Goal: Information Seeking & Learning: Find specific fact

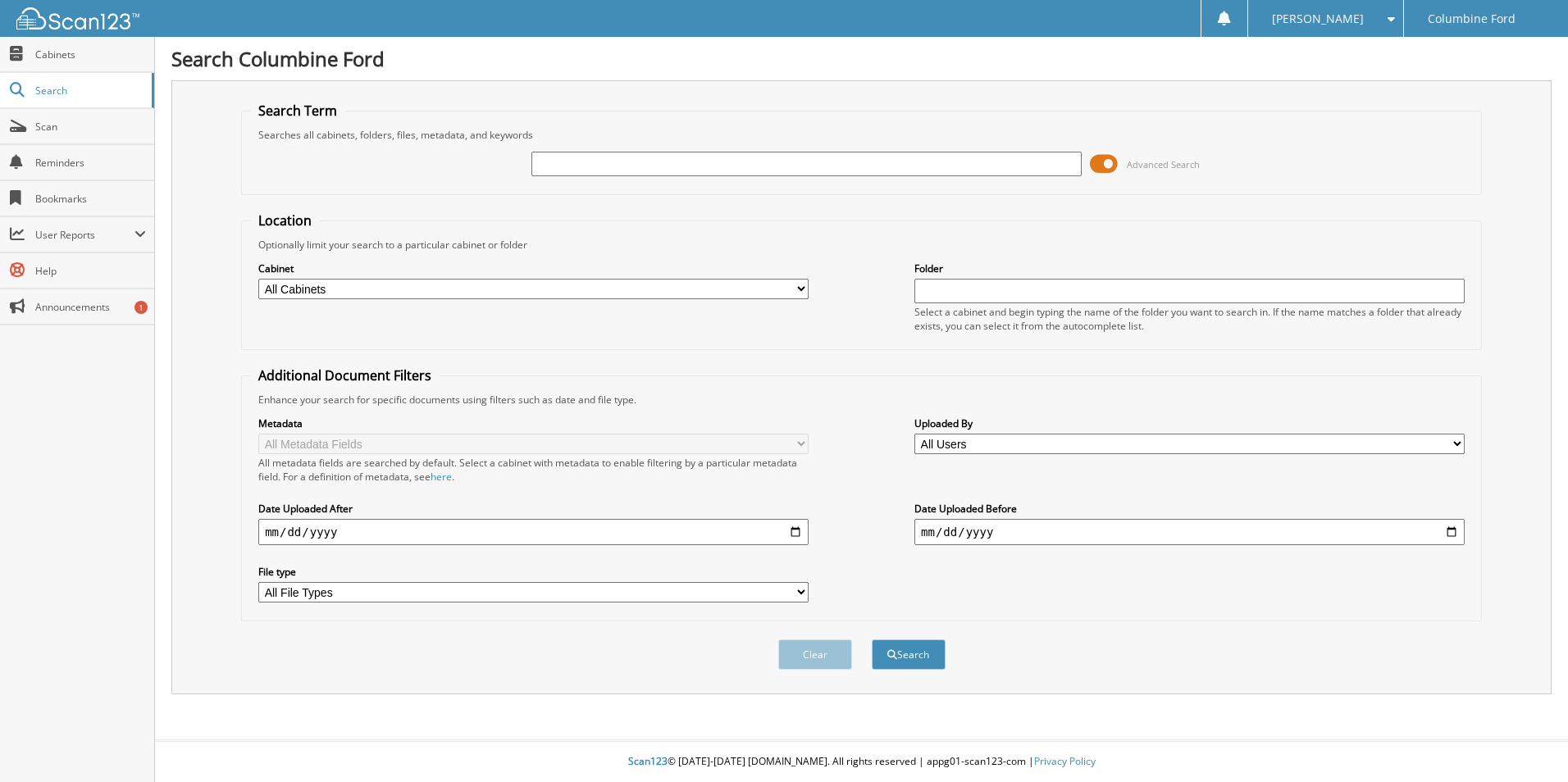
click at [605, 164] on input "text" at bounding box center [806, 164] width 550 height 25
type input "a03998"
click at [871, 639] on button "Search" at bounding box center [908, 654] width 74 height 31
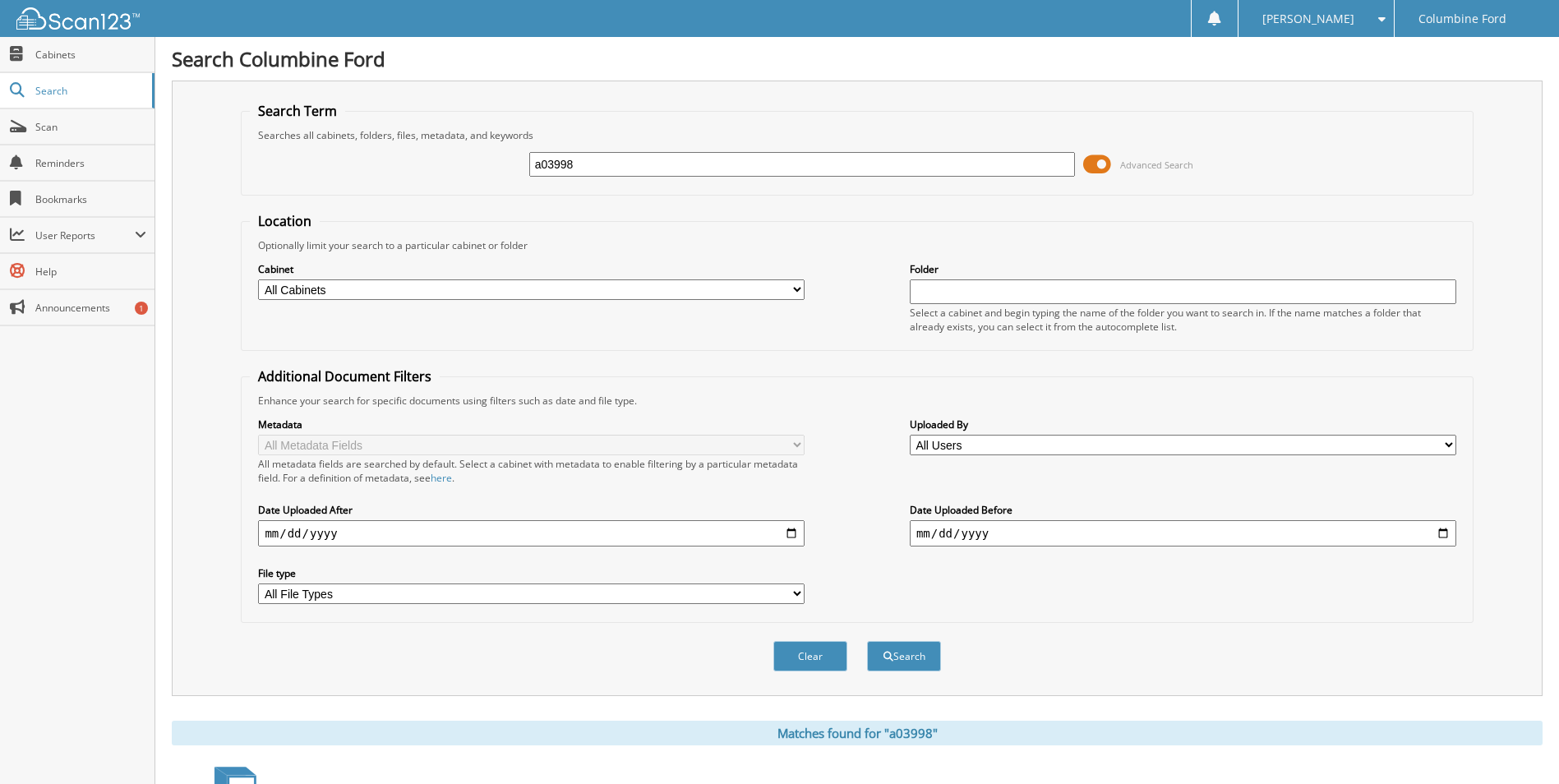
click at [1090, 165] on span at bounding box center [1097, 165] width 28 height 25
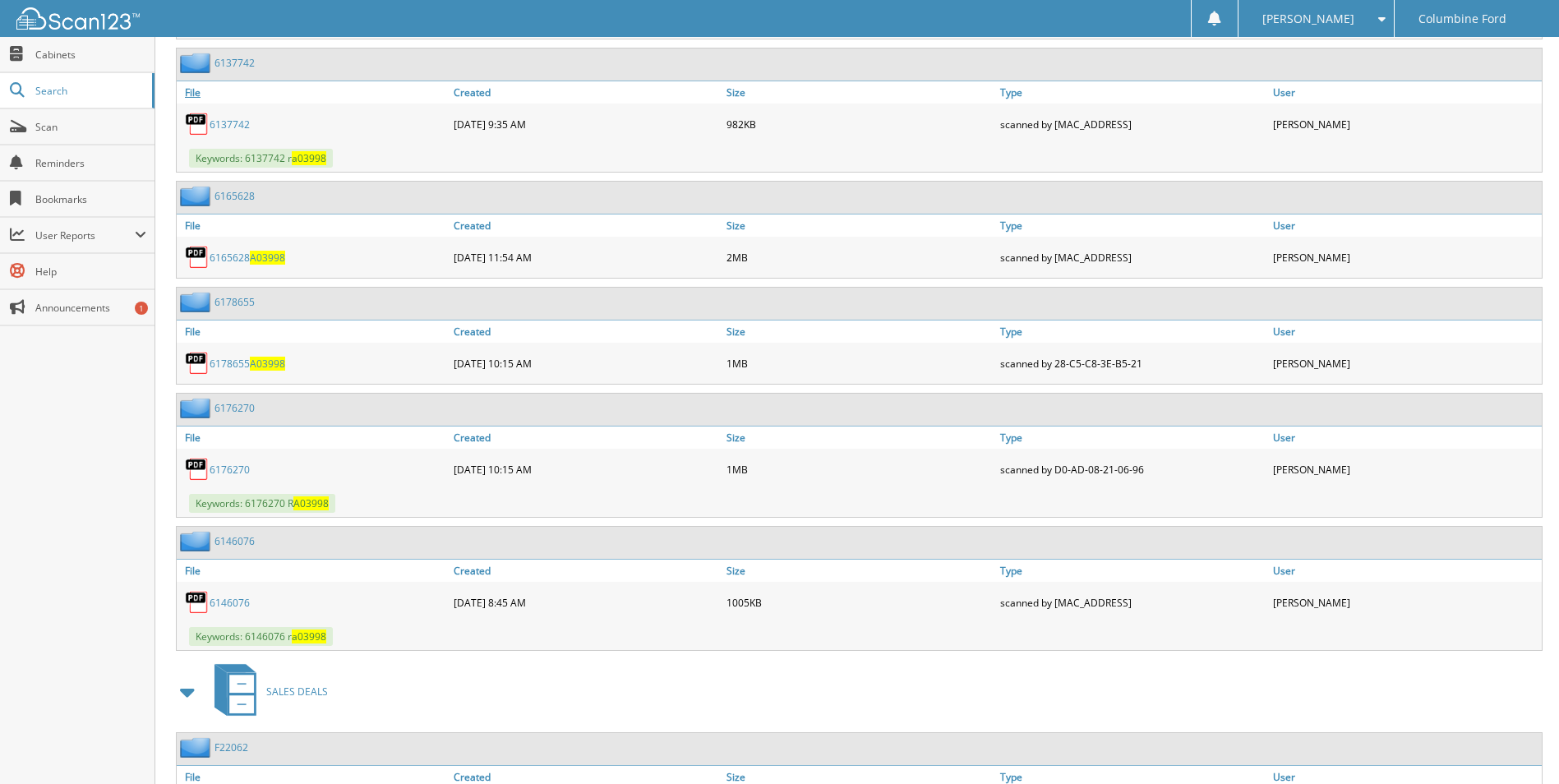
scroll to position [615, 0]
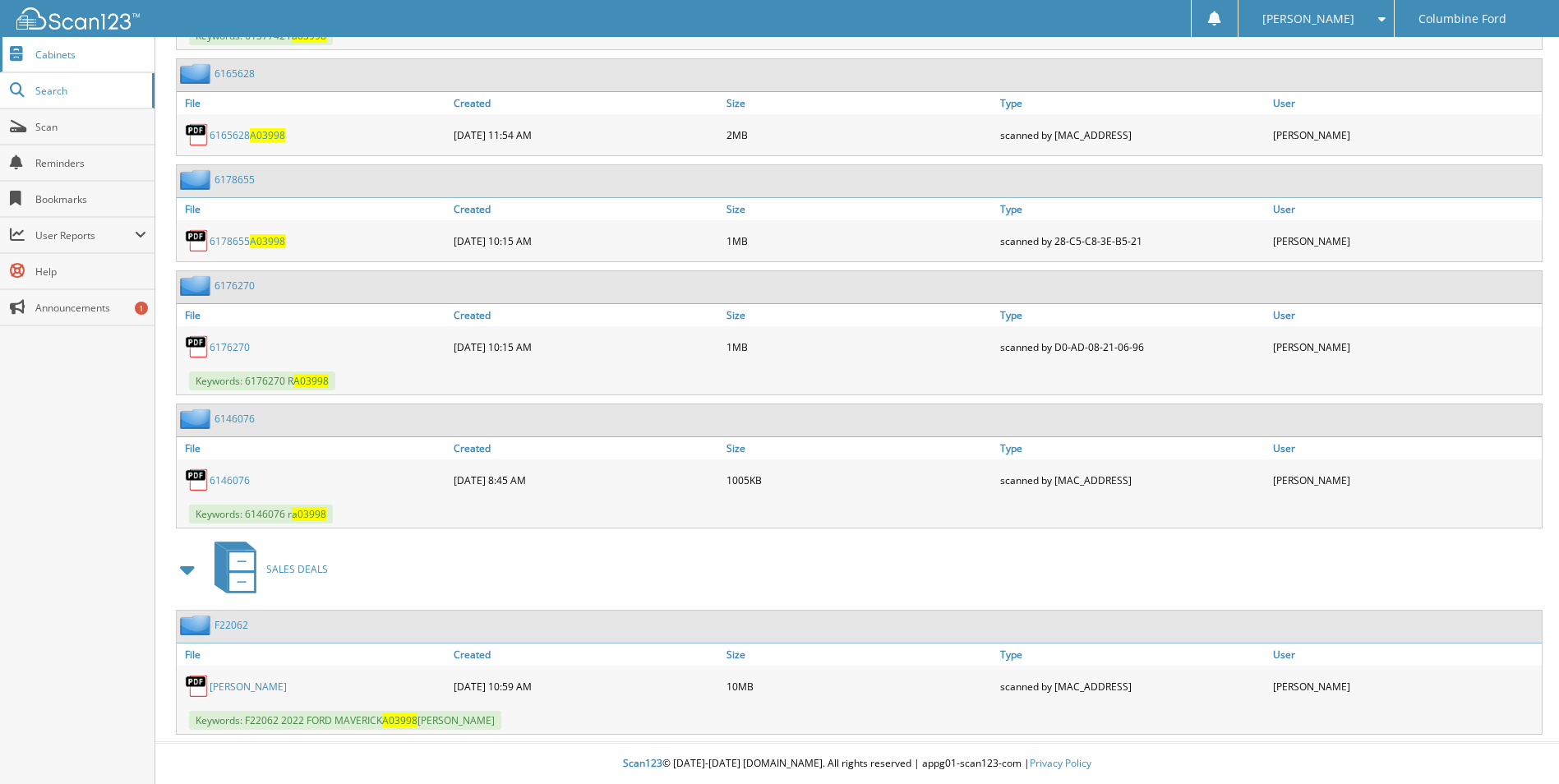
click at [69, 47] on span "Cabinets" at bounding box center [90, 54] width 111 height 14
